Goal: Subscribe to service/newsletter

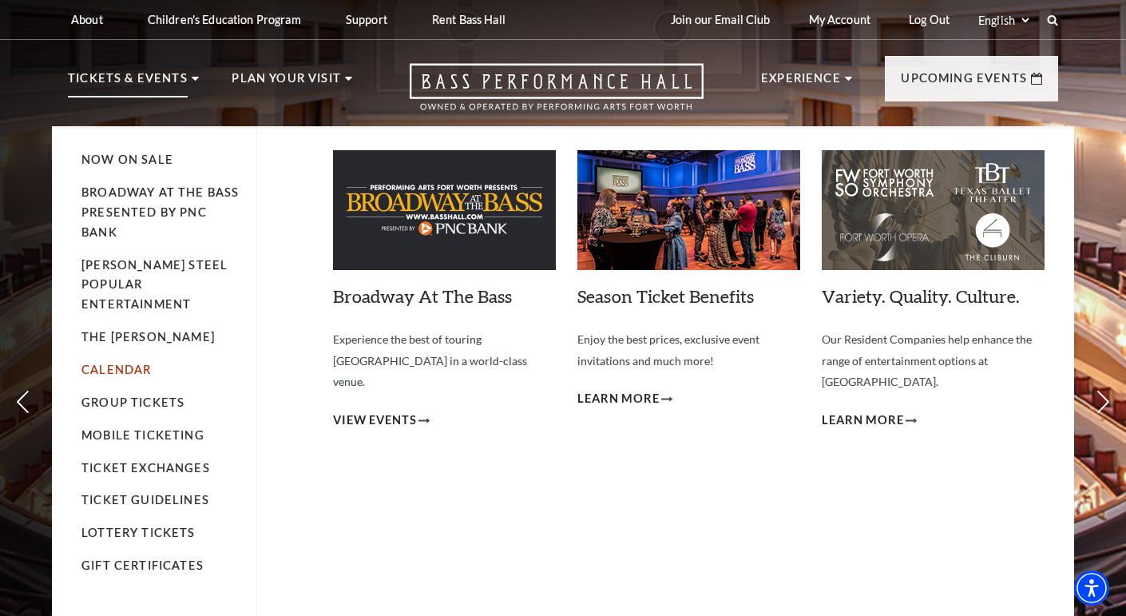
click at [141, 362] on link "Calendar" at bounding box center [115, 369] width 69 height 14
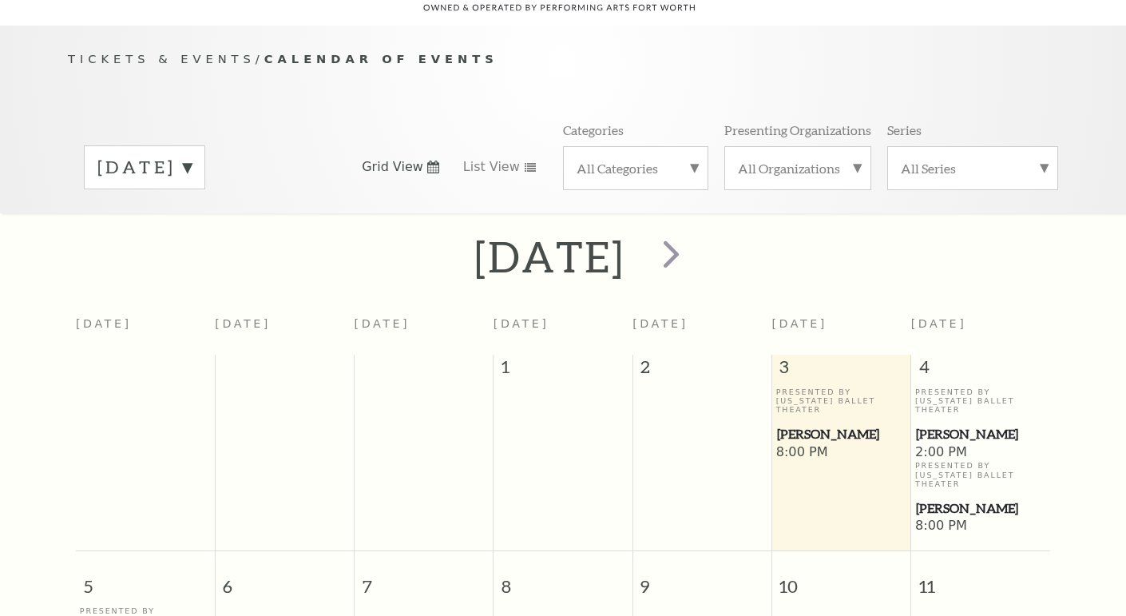
scroll to position [141, 0]
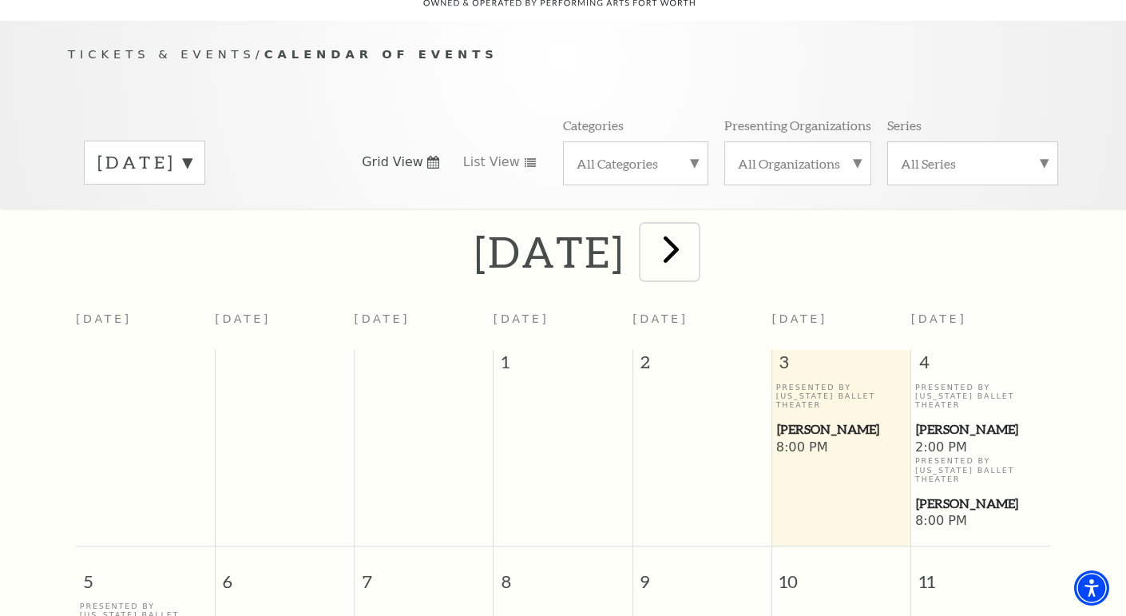
click at [694, 235] on span "next" at bounding box center [671, 249] width 46 height 46
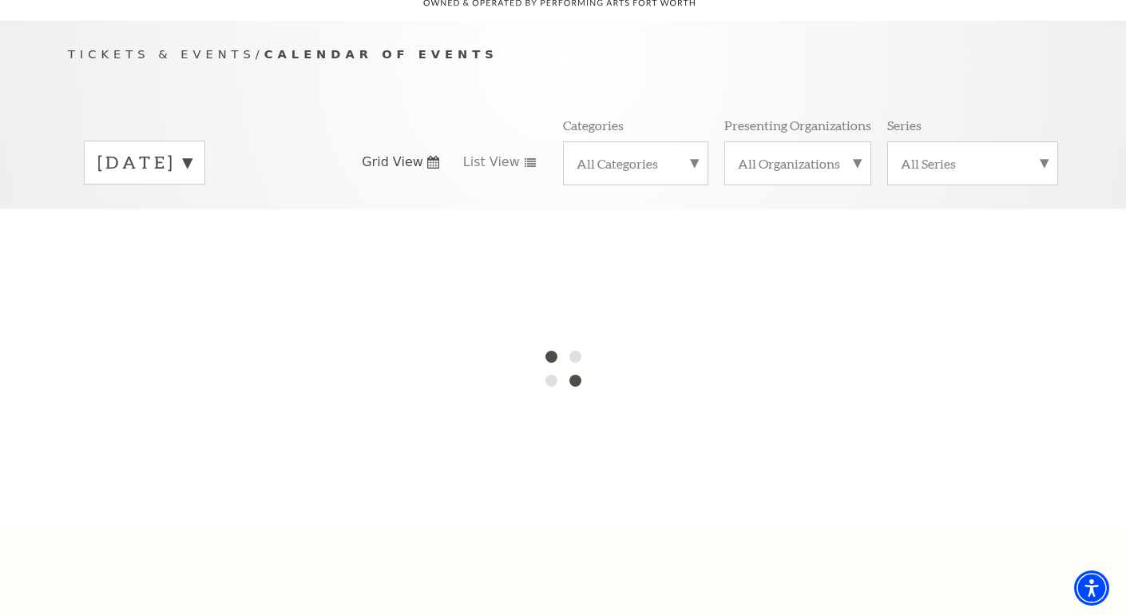
click at [192, 150] on label "October 2025" at bounding box center [144, 162] width 94 height 25
click at [234, 275] on div at bounding box center [563, 367] width 1126 height 319
click at [456, 255] on div at bounding box center [563, 367] width 1126 height 319
click at [314, 77] on div "Tickets & Events / Calendar of Events October 2025 November 2025 December 2025 …" at bounding box center [563, 126] width 1022 height 163
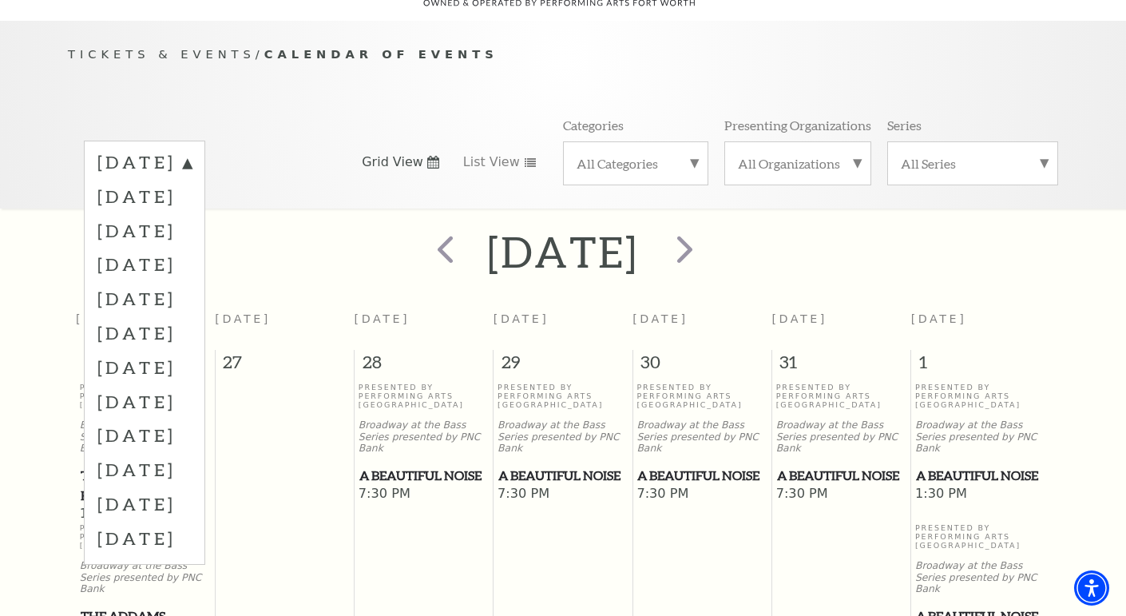
click at [299, 117] on div "October 2025 November 2025 December 2025 January 2026 February 2026 March 2026 …" at bounding box center [563, 162] width 990 height 91
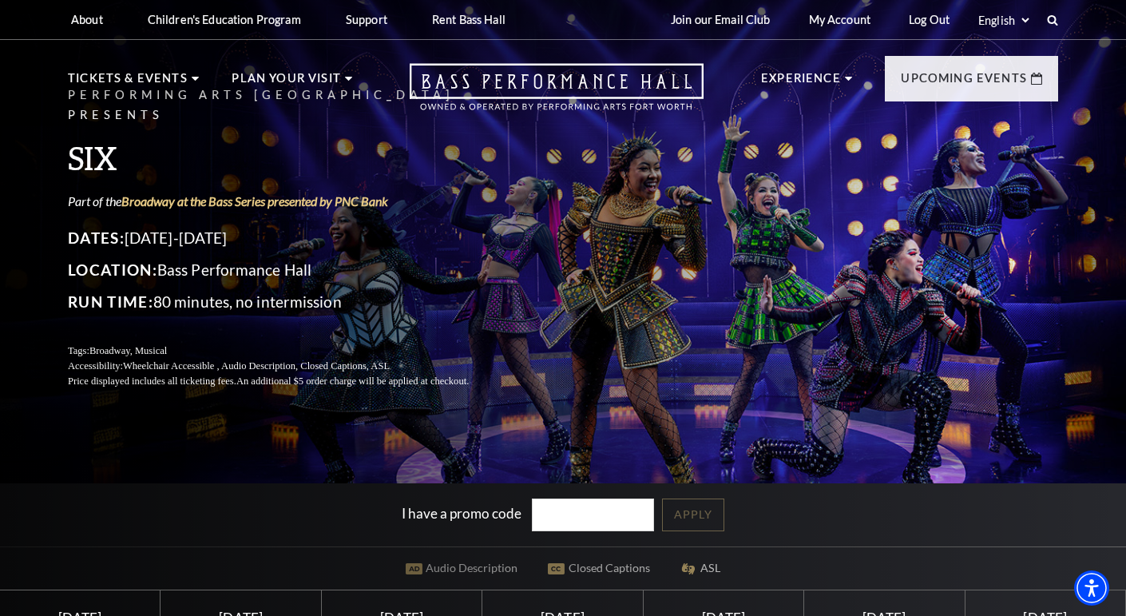
click at [923, 316] on div "Performing Arts Fort Worth Presents SIX Part of the Broadway at the Bass Series…" at bounding box center [563, 236] width 1022 height 335
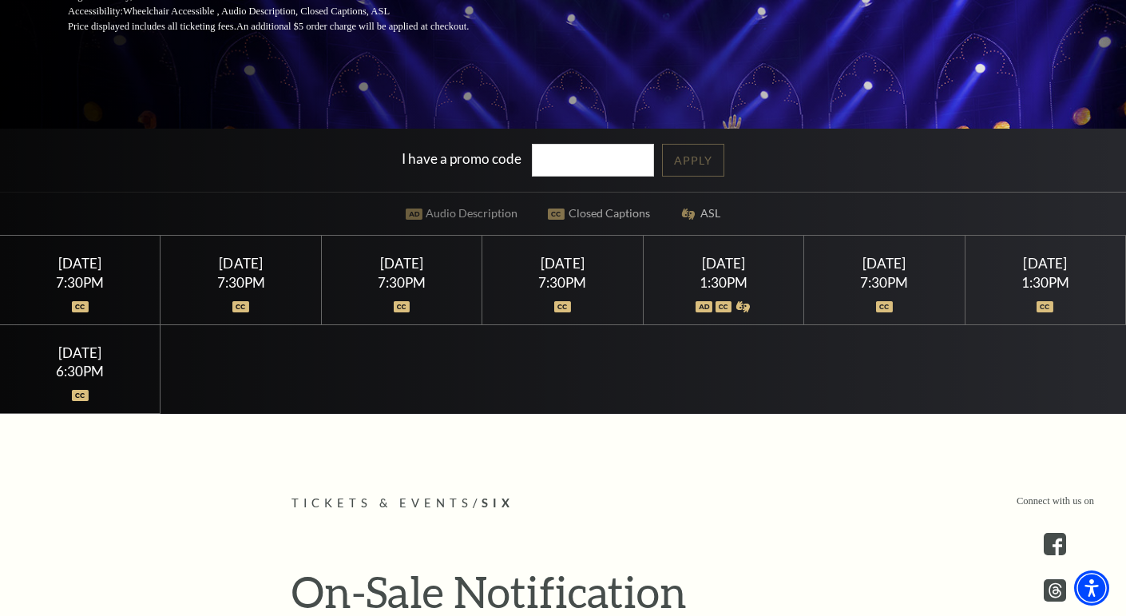
scroll to position [319, 0]
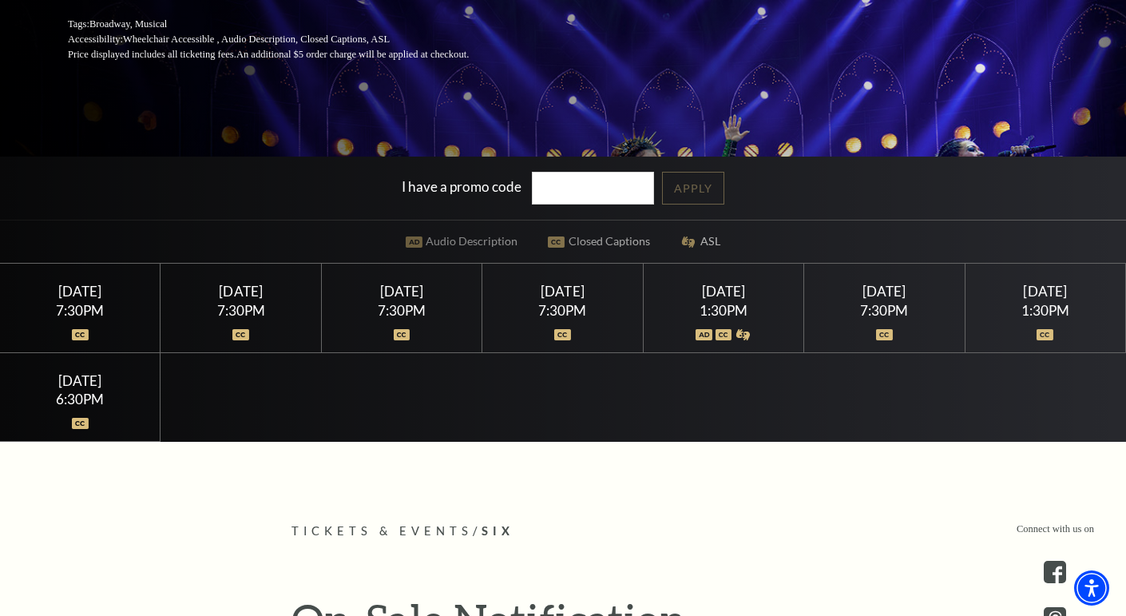
click at [77, 299] on div "Tuesday February 10" at bounding box center [80, 291] width 122 height 17
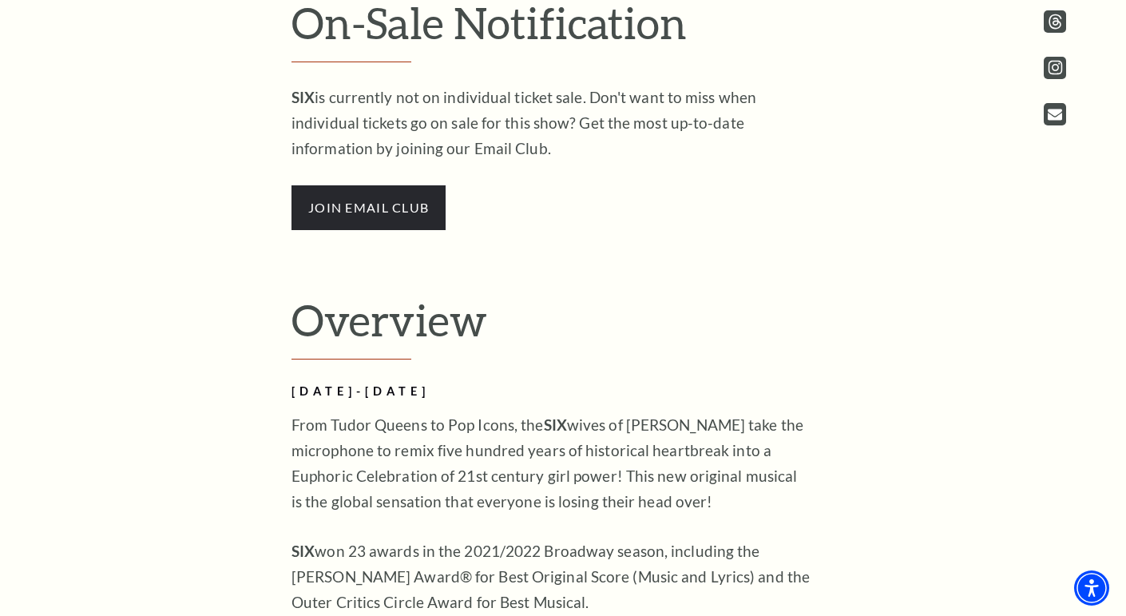
scroll to position [894, 0]
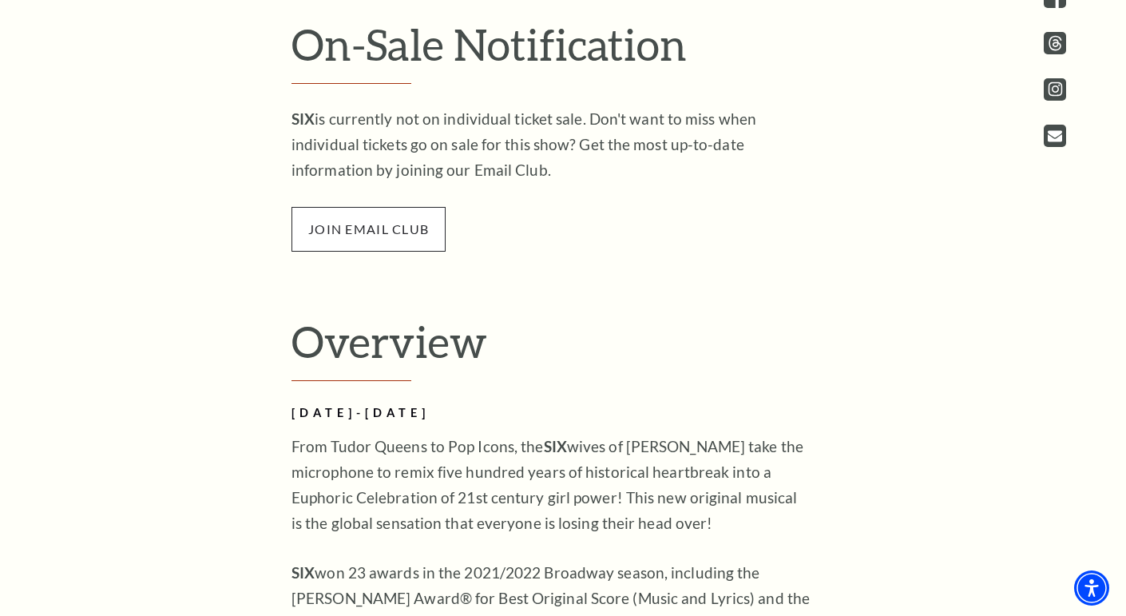
click at [380, 239] on span "join email club" at bounding box center [368, 229] width 154 height 45
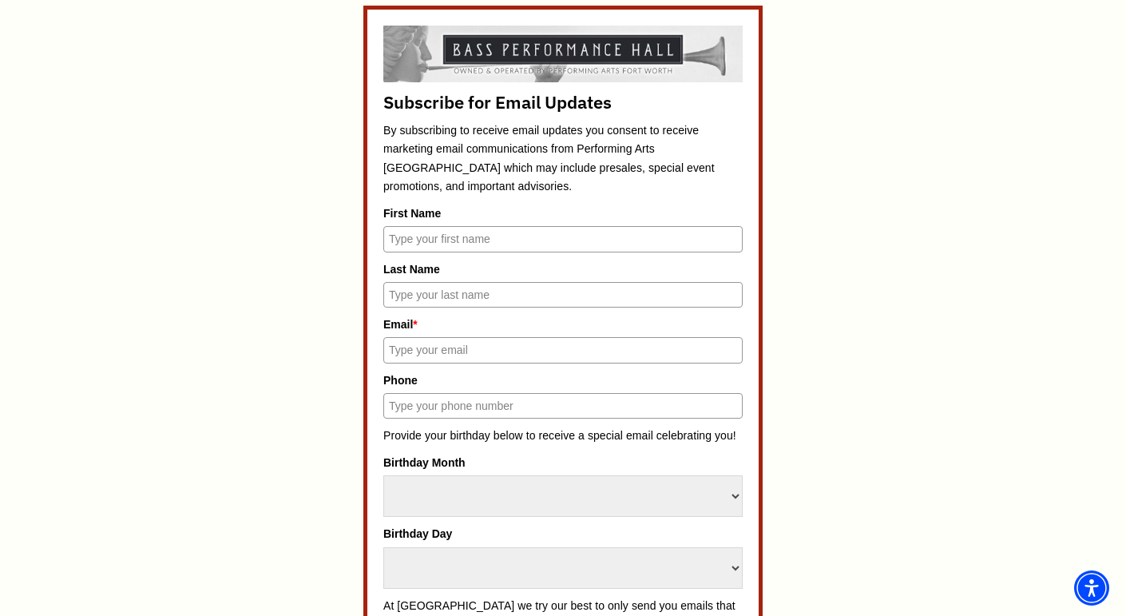
scroll to position [734, 0]
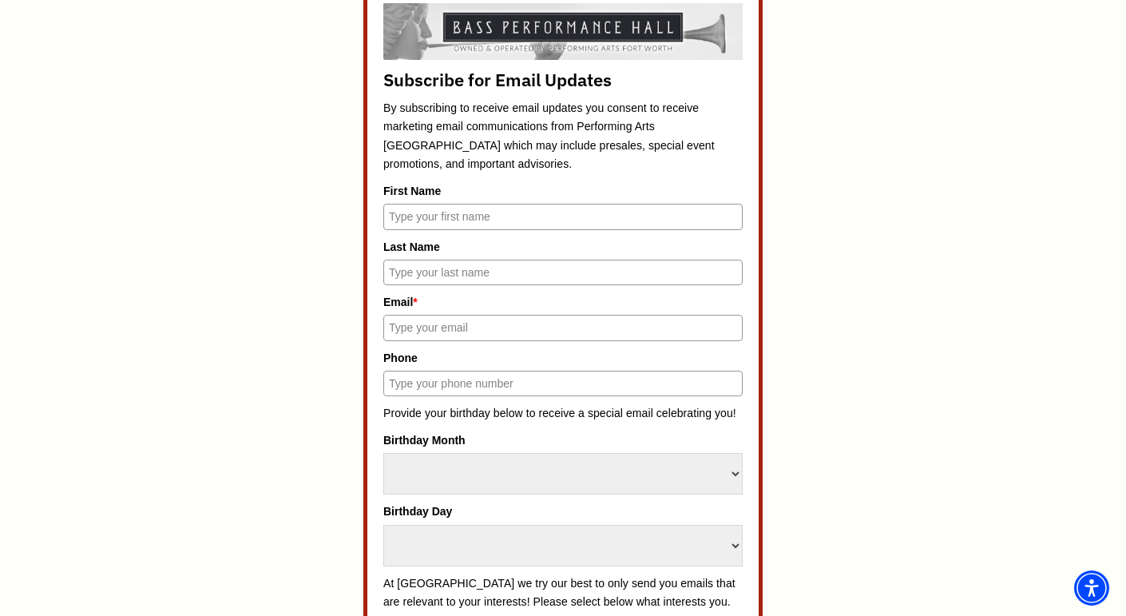
click at [460, 212] on input "First Name" at bounding box center [562, 217] width 359 height 26
type input "Brandi"
type input "McDonald"
type input "brandimcdonald103@gmail.com"
type input "8179448105"
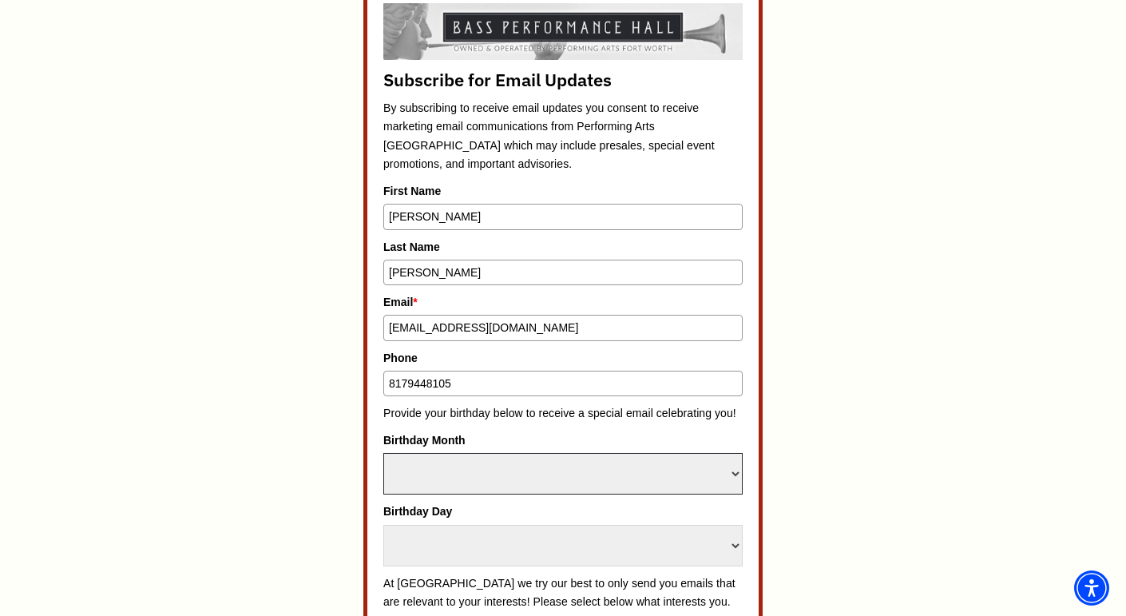
click at [556, 464] on select "Select Month January February March April May June July August September Octobe…" at bounding box center [562, 474] width 359 height 42
select select "August"
click at [383, 453] on select "Select Month January February March April May June July August September Octobe…" at bounding box center [562, 474] width 359 height 42
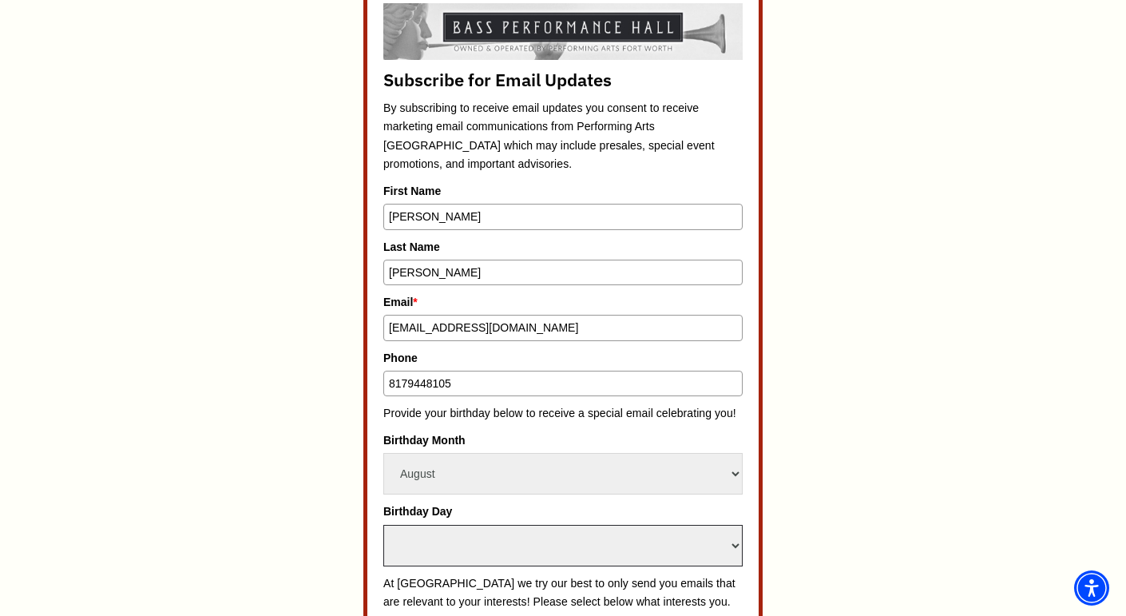
click at [591, 540] on select "Select Day 1 2 3 4 5 6 7 8 9 10 11 12 13 14 15 16 17 18 19 20 21 22 23 24" at bounding box center [562, 546] width 359 height 42
select select "20"
click at [383, 525] on select "Select Day 1 2 3 4 5 6 7 8 9 10 11 12 13 14 15 16 17 18 19 20 21 22 23 24" at bounding box center [562, 546] width 359 height 42
click at [892, 364] on div "Subscribe for Email Updates By subscribing to receive email updates you consent…" at bounding box center [563, 555] width 742 height 1145
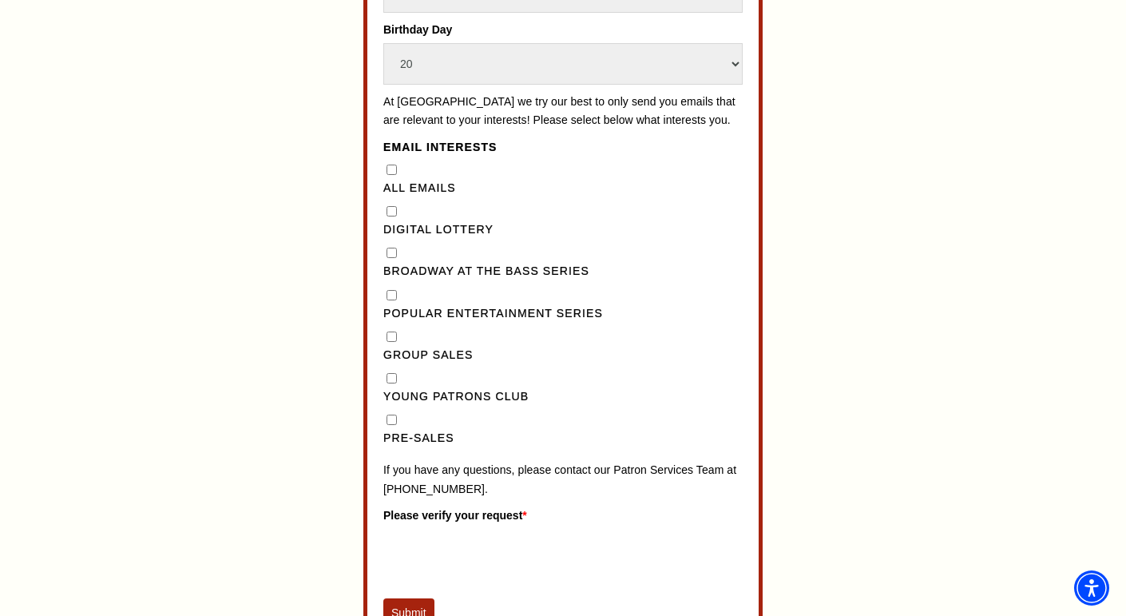
scroll to position [1213, 0]
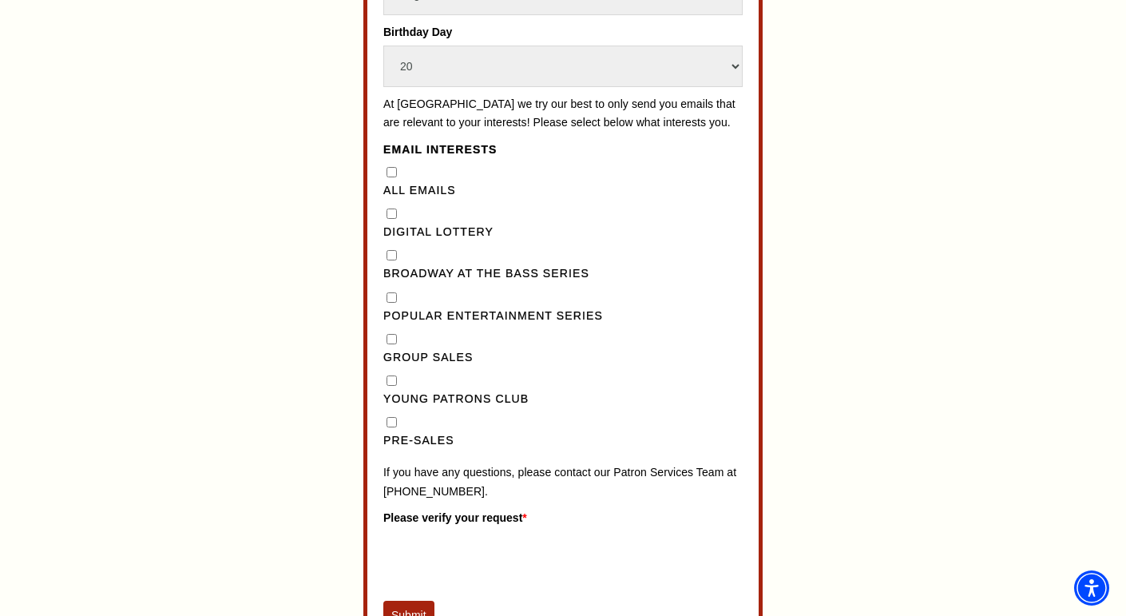
click at [394, 427] on input "Pre-Sales" at bounding box center [391, 422] width 10 height 10
checkbox input "true"
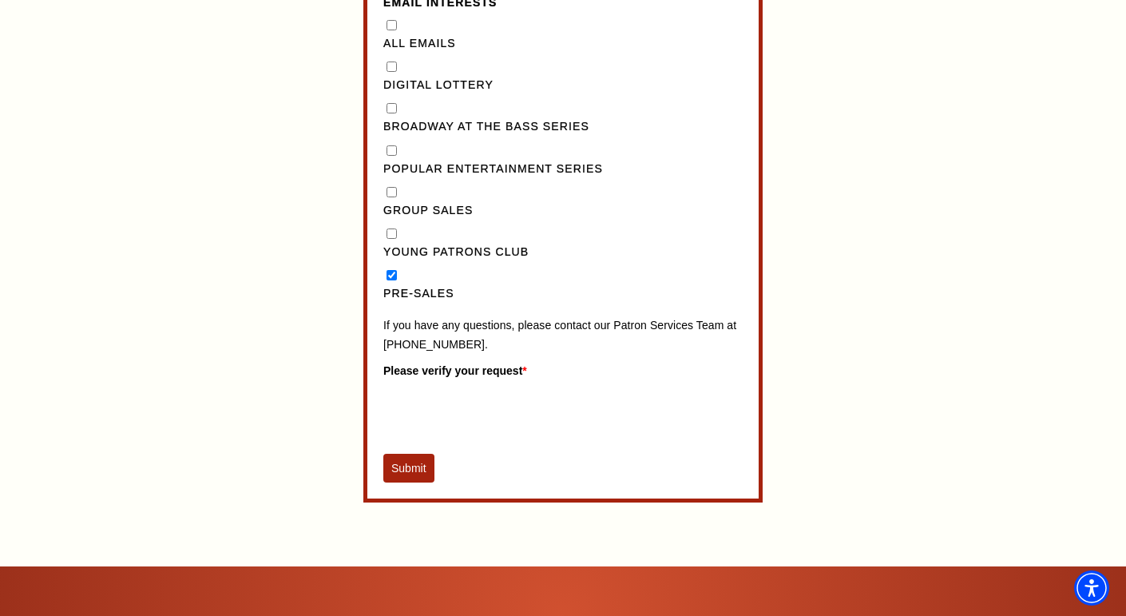
scroll to position [1405, 0]
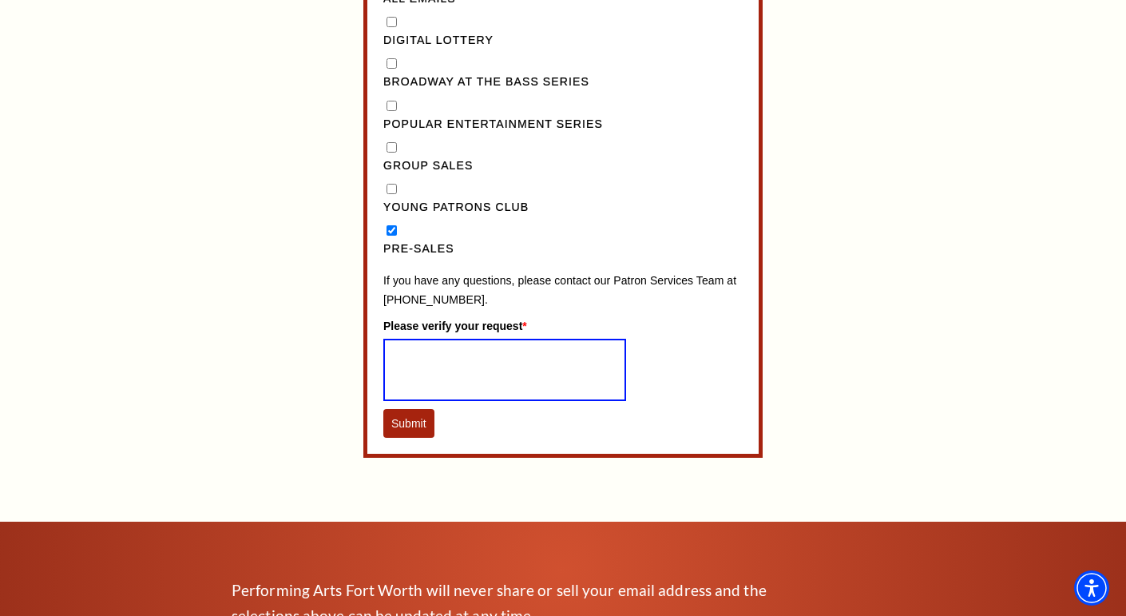
click at [409, 437] on button "Submit" at bounding box center [408, 423] width 51 height 29
